Goal: Find specific page/section: Find specific page/section

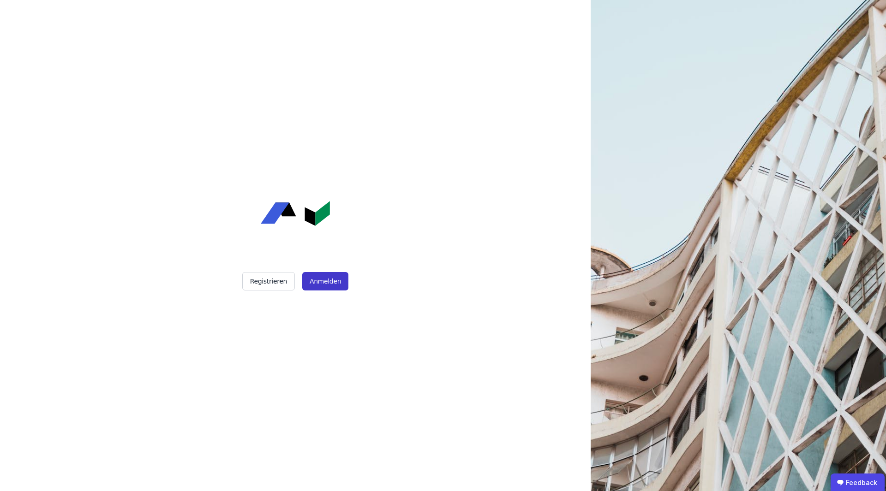
click at [309, 284] on button "Anmelden" at bounding box center [325, 281] width 46 height 18
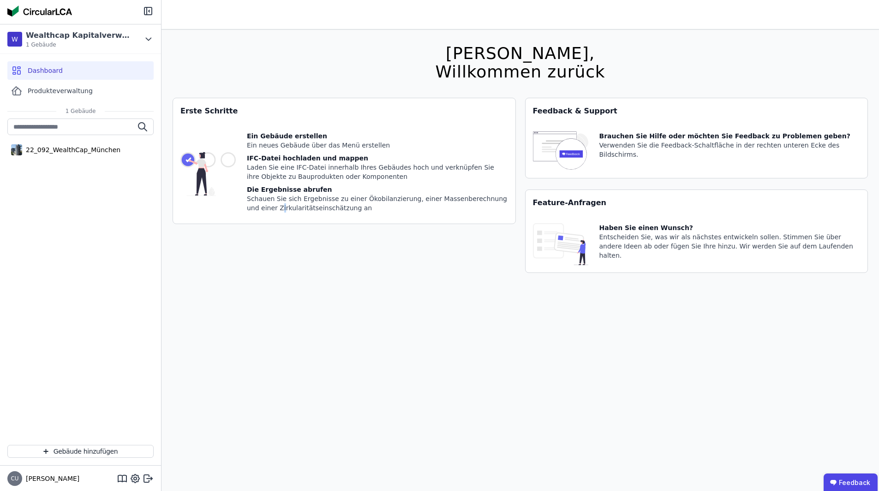
click at [251, 302] on div "[PERSON_NAME], Willkommen zurück Sie verwenden derzeit eine Beta-Version. Es kö…" at bounding box center [520, 275] width 695 height 491
click at [75, 144] on div "22_092_WealthCap_München" at bounding box center [80, 150] width 146 height 18
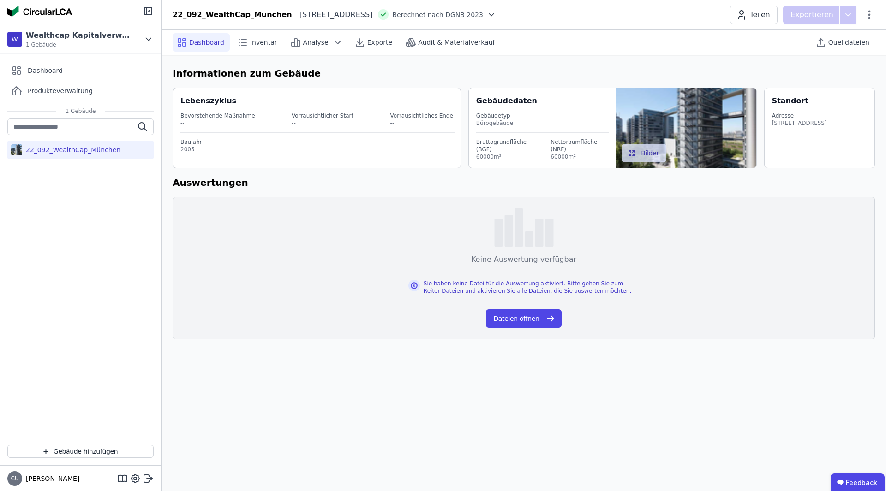
click at [418, 114] on div "Vorrausichtliches Ende" at bounding box center [421, 115] width 63 height 7
click at [260, 42] on span "Inventar" at bounding box center [263, 42] width 27 height 9
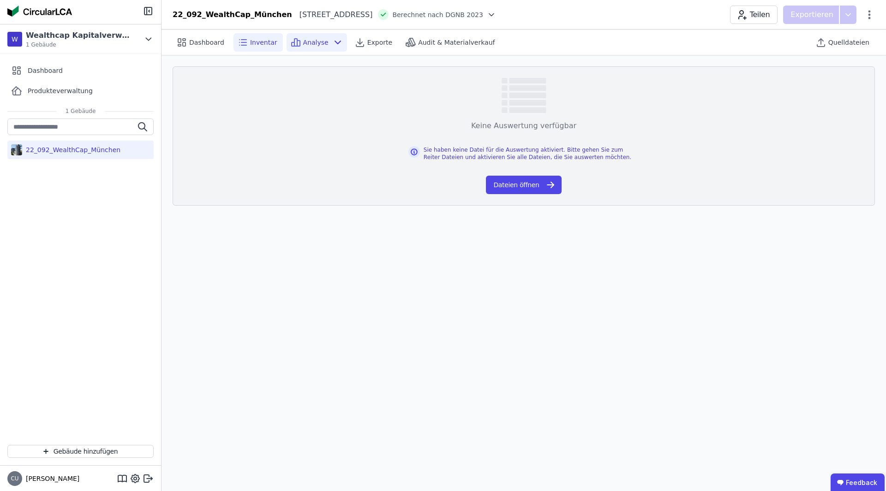
click at [303, 42] on span "Analyse" at bounding box center [315, 42] width 25 height 9
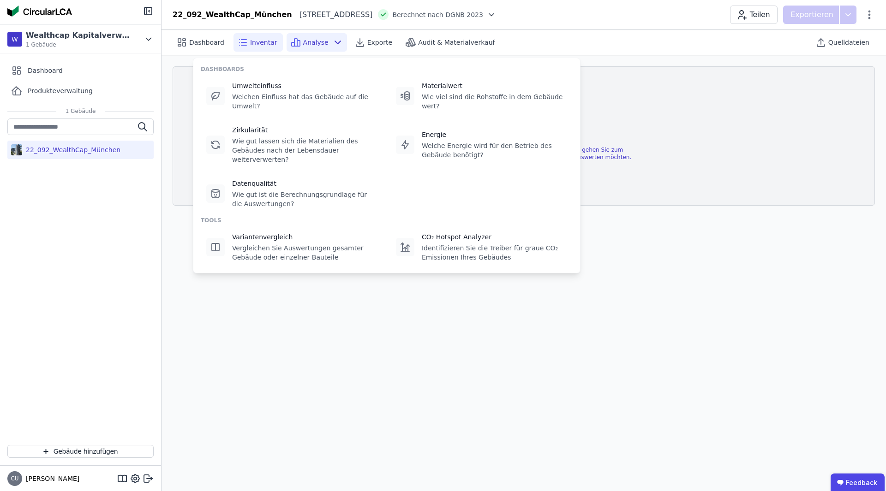
click at [546, 42] on div "Dashboard Inventar Analyse Exporte Audit & Materialverkauf" at bounding box center [373, 42] width 401 height 18
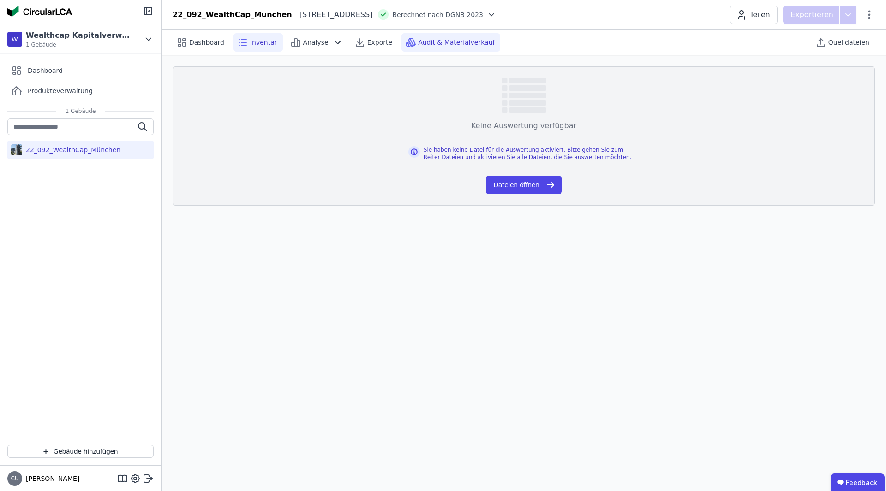
click at [454, 40] on span "Audit & Materialverkauf" at bounding box center [456, 42] width 77 height 9
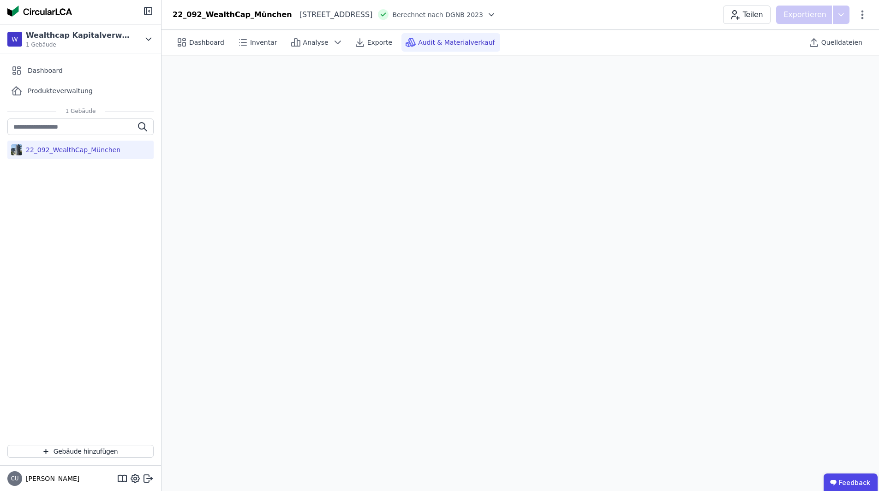
click at [130, 205] on div "22_092_WealthCap_München" at bounding box center [80, 278] width 161 height 319
click at [564, 21] on div "22_092_WealthCap_München [STREET_ADDRESS][GEOGRAPHIC_DATA] nach DGNB 2023 Teile…" at bounding box center [519, 15] width 717 height 18
click at [221, 48] on div "Dashboard" at bounding box center [201, 42] width 57 height 18
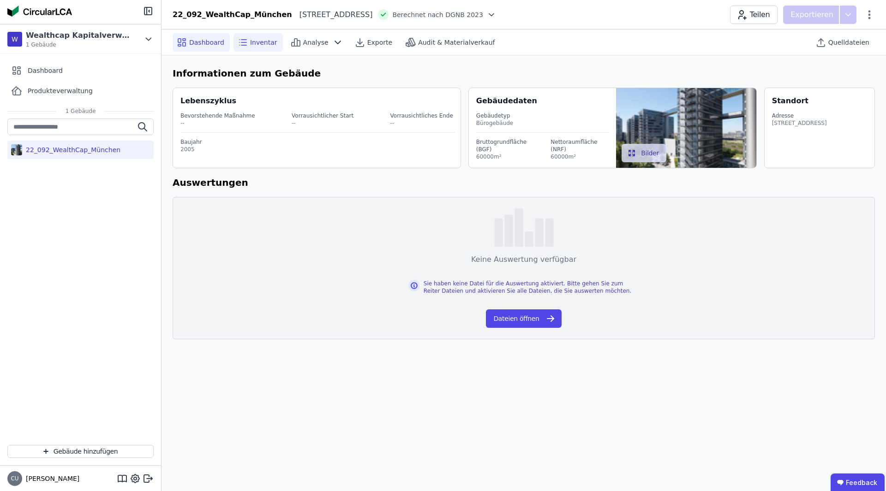
click at [252, 48] on div "Inventar" at bounding box center [257, 42] width 49 height 18
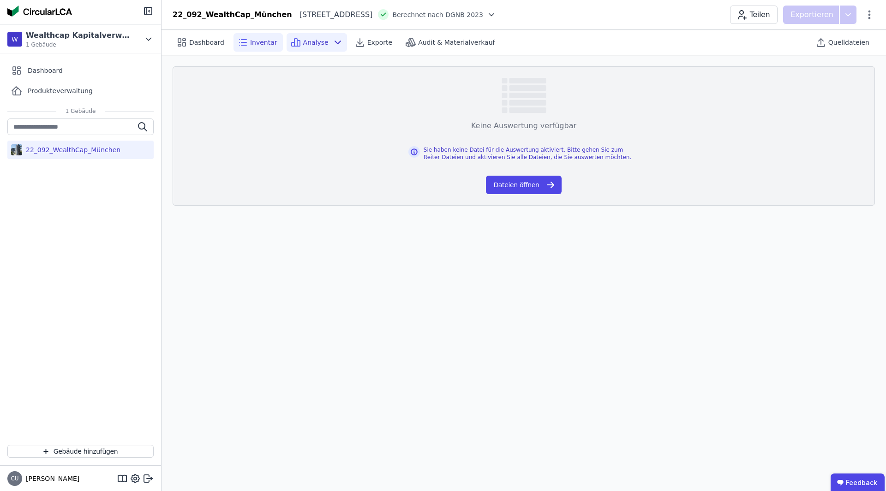
click at [290, 47] on icon at bounding box center [295, 42] width 11 height 11
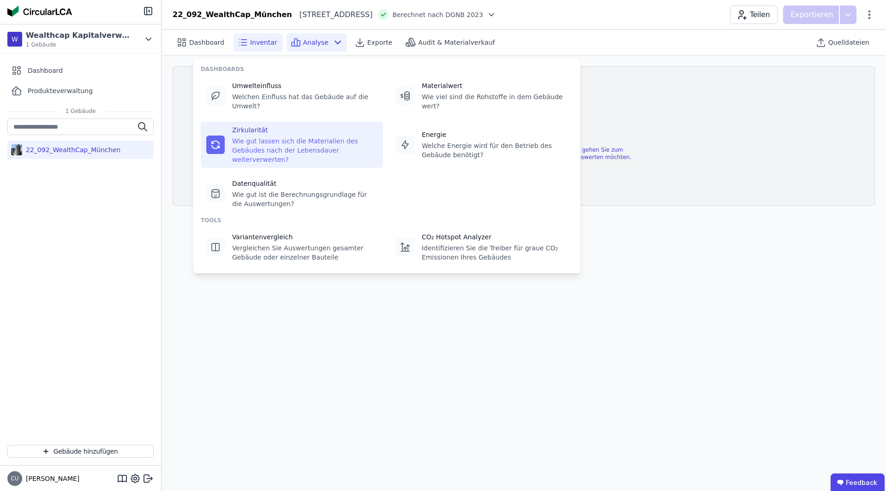
click at [292, 138] on div "Wie gut lassen sich die Materialien des Gebäudes nach der Lebensdauer weiterver…" at bounding box center [304, 151] width 145 height 28
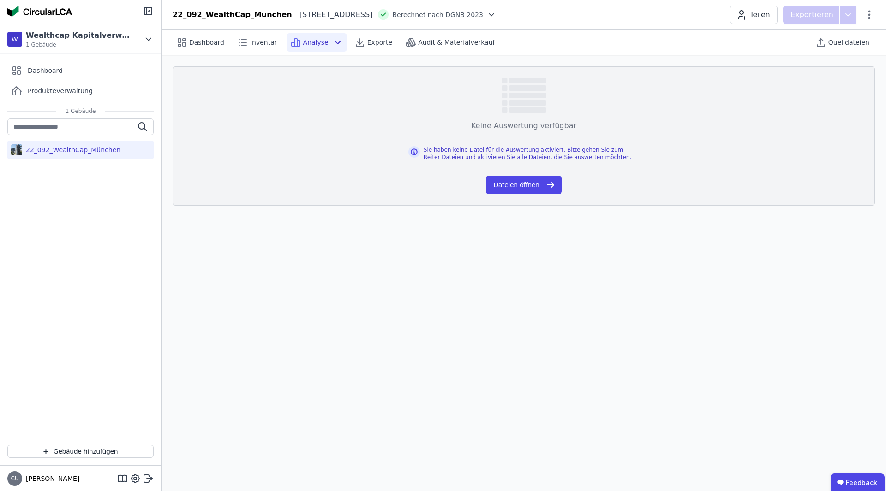
click at [332, 39] on icon at bounding box center [337, 42] width 11 height 11
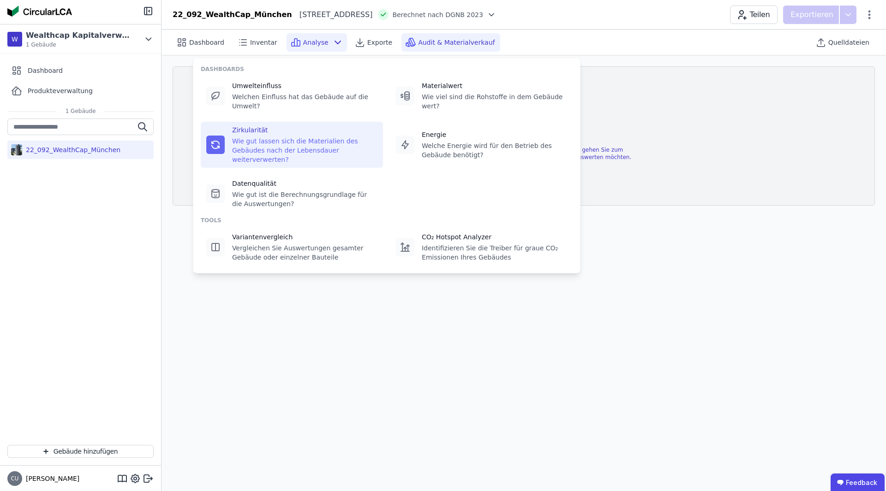
click at [443, 42] on span "Audit & Materialverkauf" at bounding box center [456, 42] width 77 height 9
